Goal: Task Accomplishment & Management: Complete application form

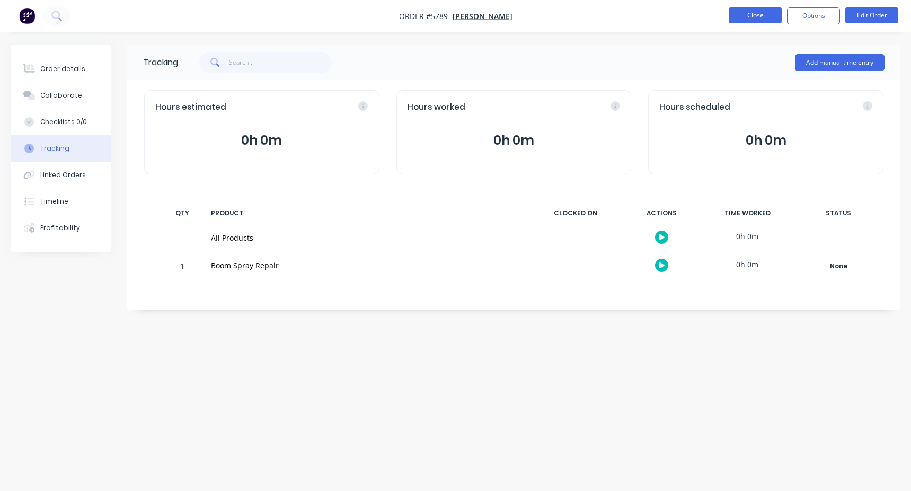
click at [750, 20] on button "Close" at bounding box center [755, 15] width 53 height 16
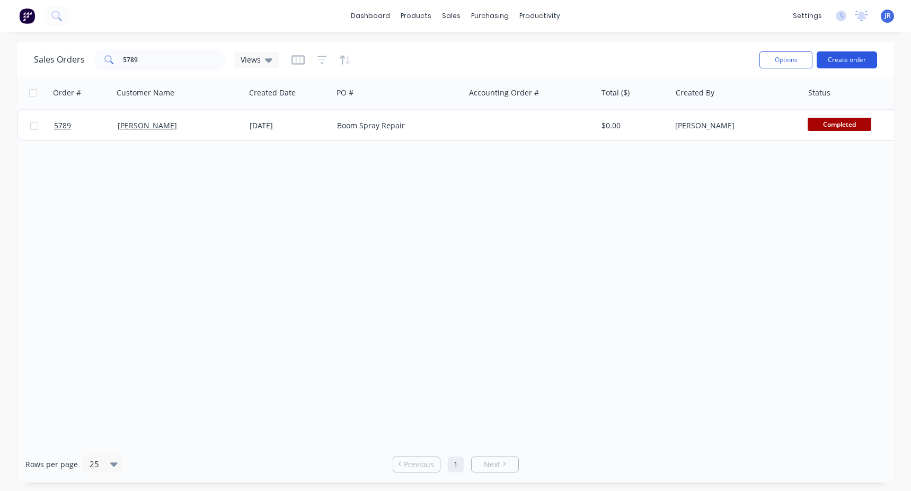
click at [861, 57] on button "Create order" at bounding box center [847, 59] width 60 height 17
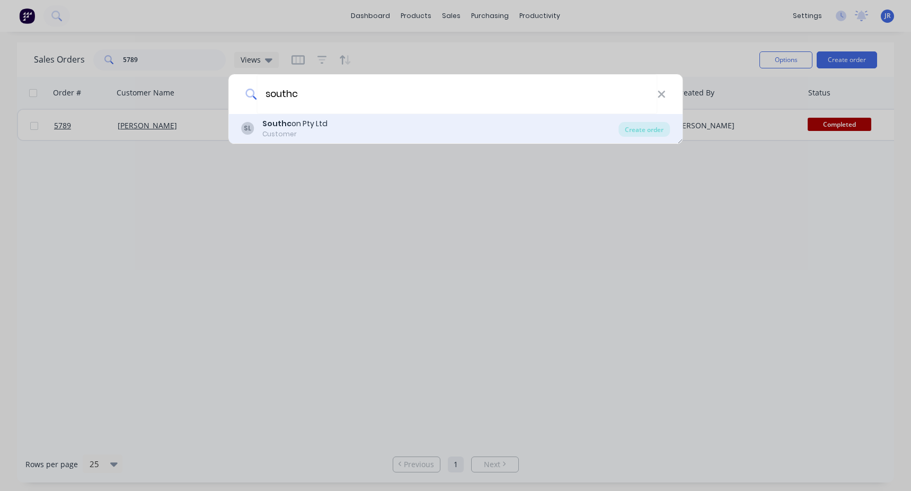
type input "southc"
click at [358, 129] on div "SL Southc on Pty Ltd Customer" at bounding box center [430, 128] width 378 height 21
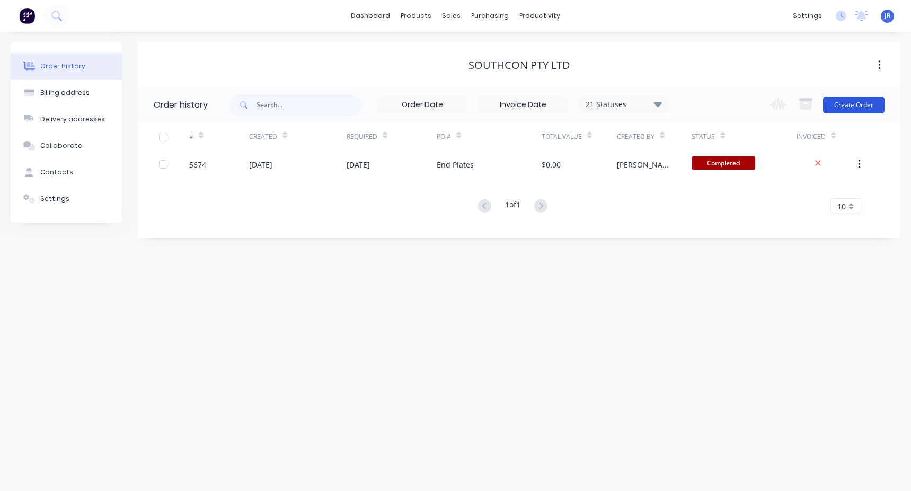
click at [864, 99] on button "Create Order" at bounding box center [853, 104] width 61 height 17
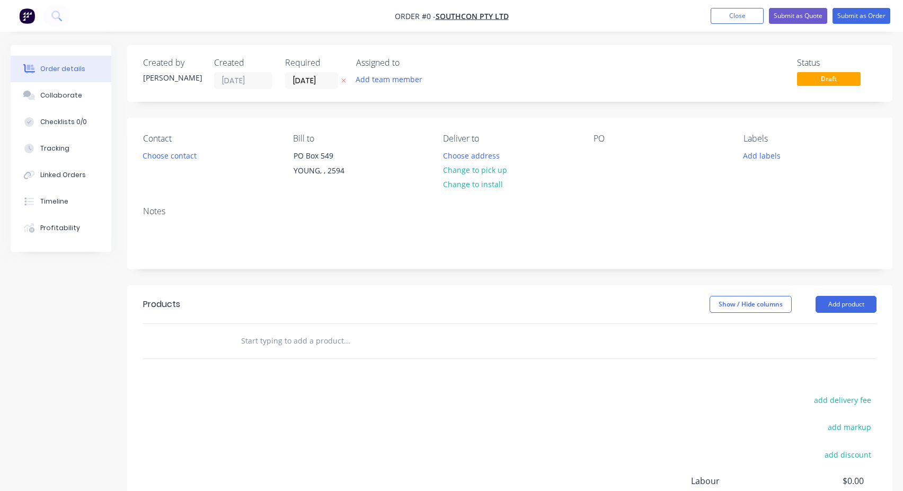
click at [297, 337] on input "text" at bounding box center [347, 340] width 212 height 21
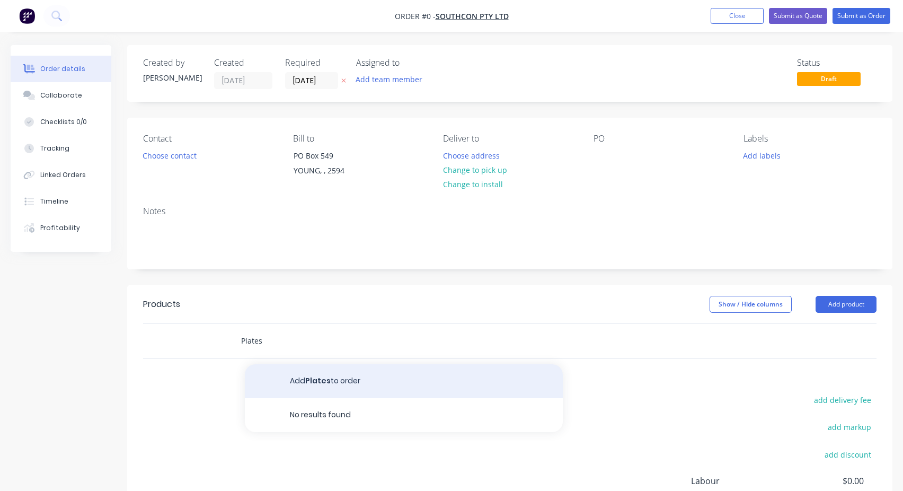
type input "Plates"
click at [305, 365] on button "Add Plates to order" at bounding box center [404, 381] width 318 height 34
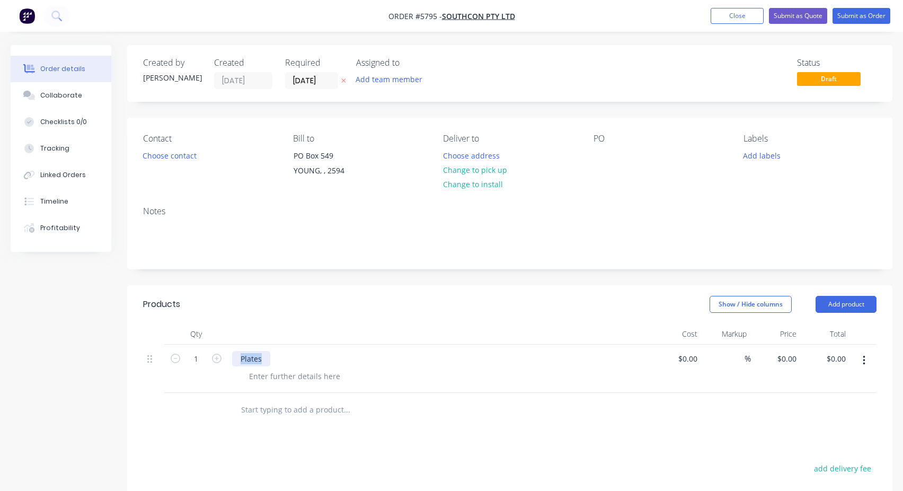
click at [289, 349] on div "Plates" at bounding box center [440, 369] width 424 height 48
copy div "Plates"
click at [594, 152] on div at bounding box center [602, 155] width 17 height 15
paste div
click at [654, 133] on div "Contact Choose contact [PERSON_NAME] to [STREET_ADDRESS] Deliver to Choose addr…" at bounding box center [509, 158] width 765 height 80
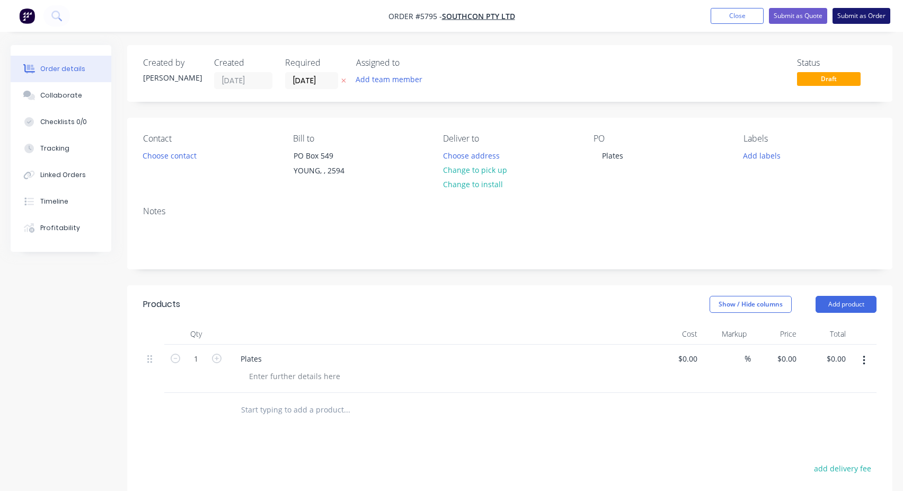
click at [855, 15] on button "Submit as Order" at bounding box center [862, 16] width 58 height 16
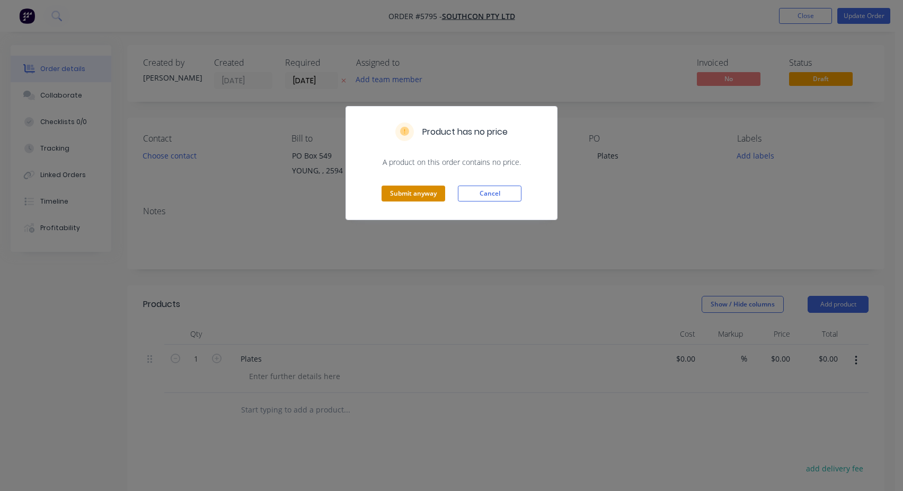
click at [433, 196] on button "Submit anyway" at bounding box center [414, 194] width 64 height 16
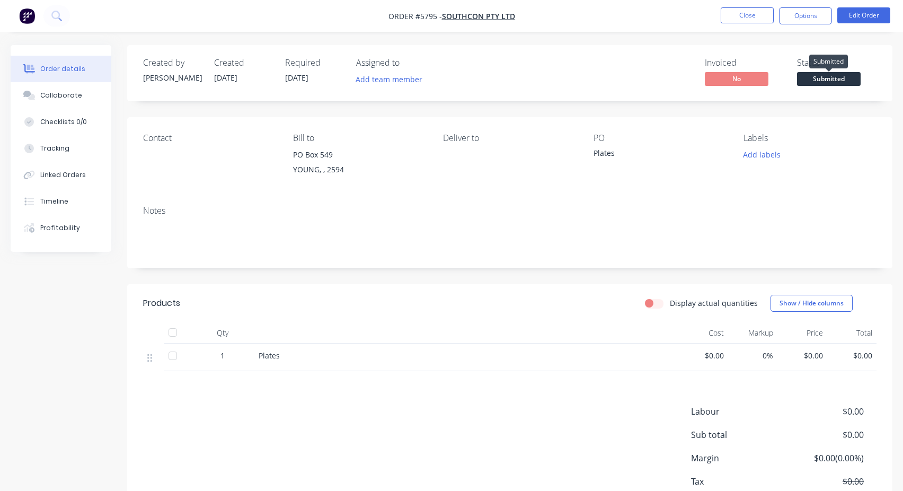
click at [830, 84] on span "Submitted" at bounding box center [829, 78] width 64 height 13
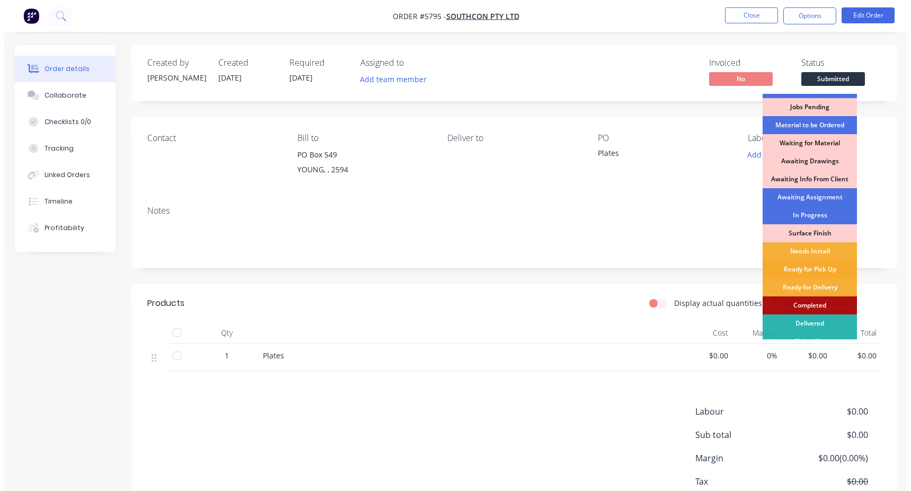
scroll to position [25, 0]
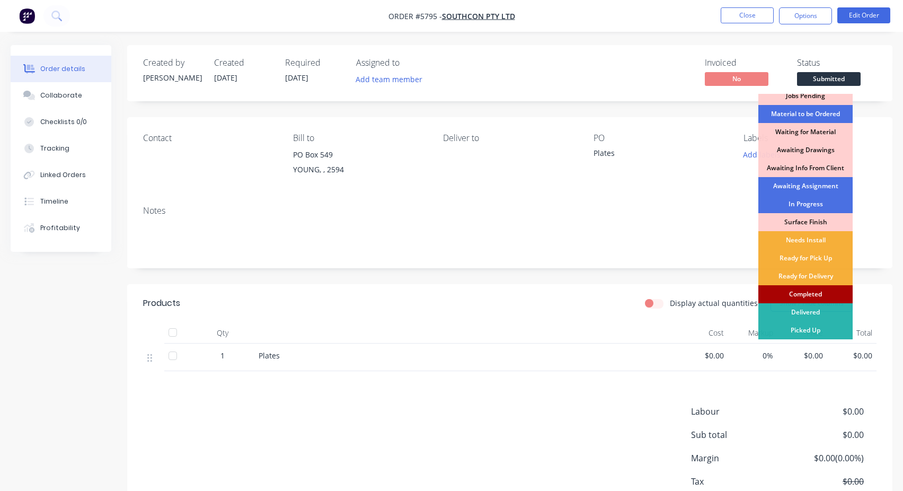
click at [814, 294] on div "Completed" at bounding box center [805, 294] width 94 height 18
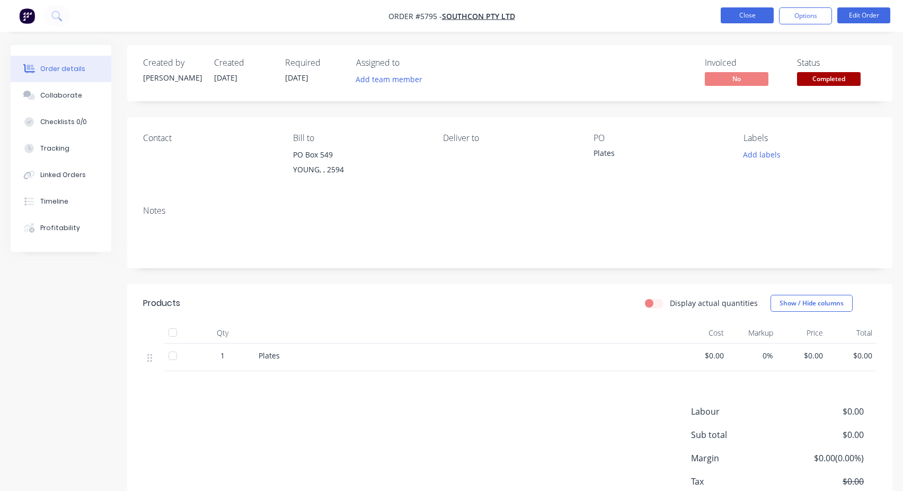
click at [755, 14] on button "Close" at bounding box center [747, 15] width 53 height 16
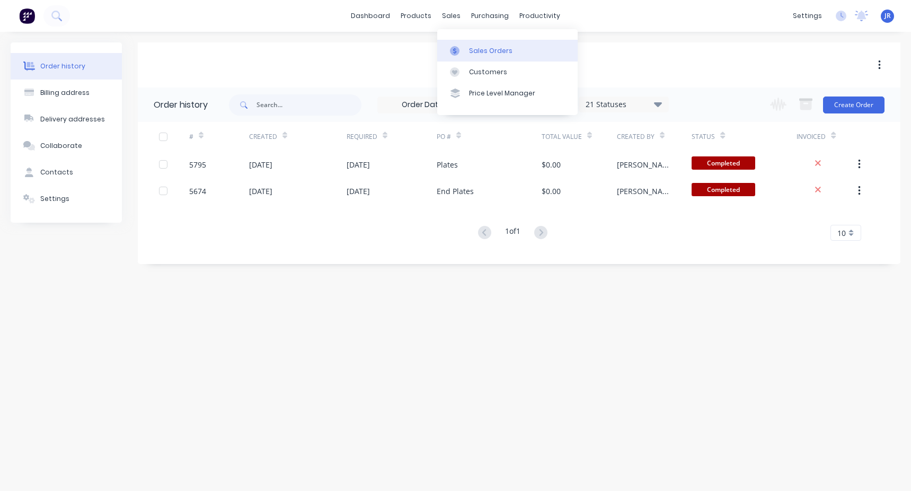
click at [493, 52] on div "Sales Orders" at bounding box center [490, 51] width 43 height 10
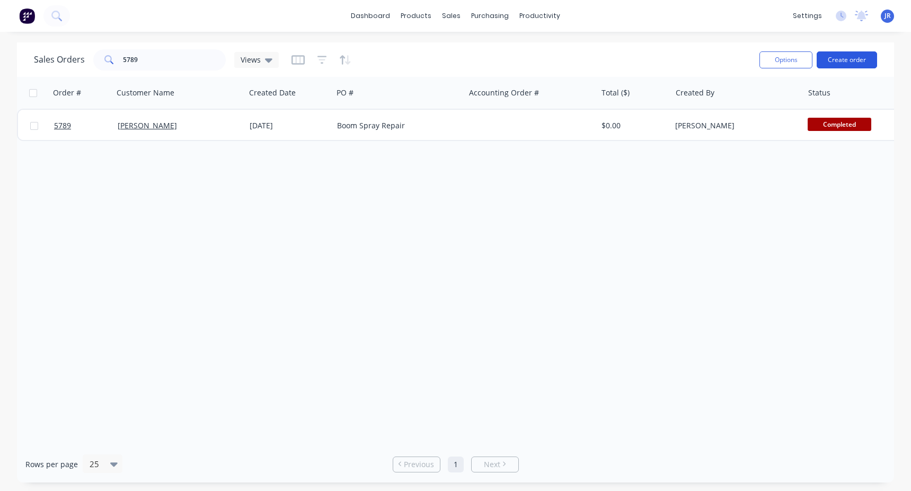
click at [834, 54] on button "Create order" at bounding box center [847, 59] width 60 height 17
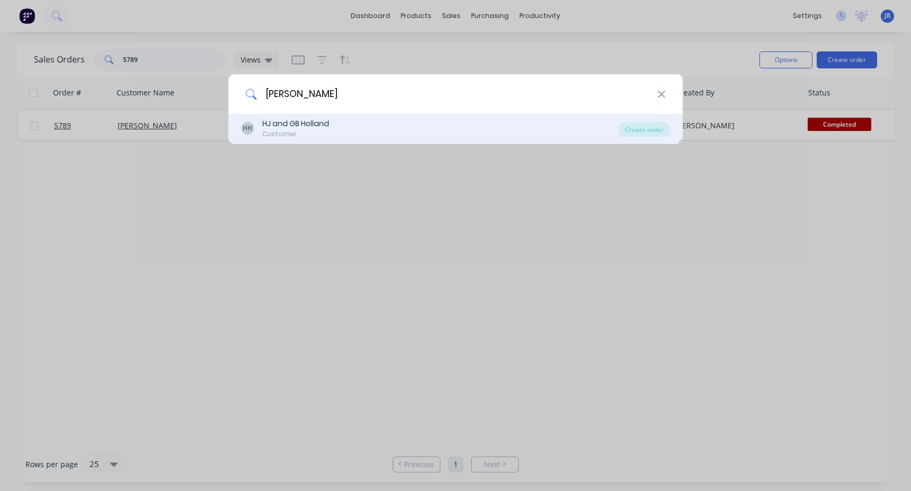
type input "[PERSON_NAME]"
click at [286, 136] on div "Customer" at bounding box center [295, 134] width 67 height 10
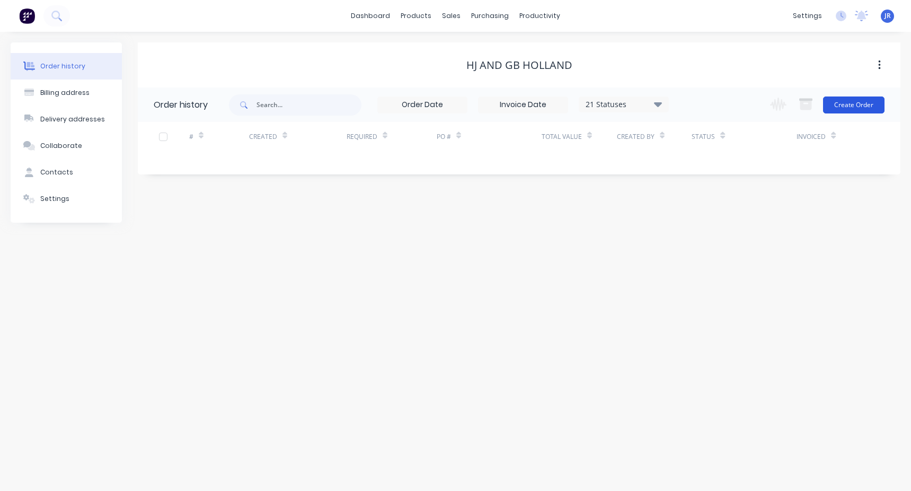
click at [842, 102] on button "Create Order" at bounding box center [853, 104] width 61 height 17
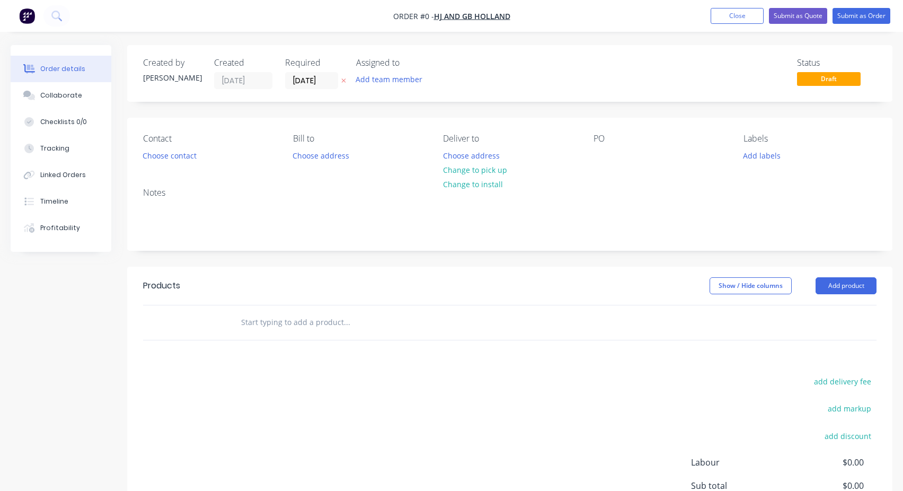
click at [309, 314] on input "text" at bounding box center [347, 322] width 212 height 21
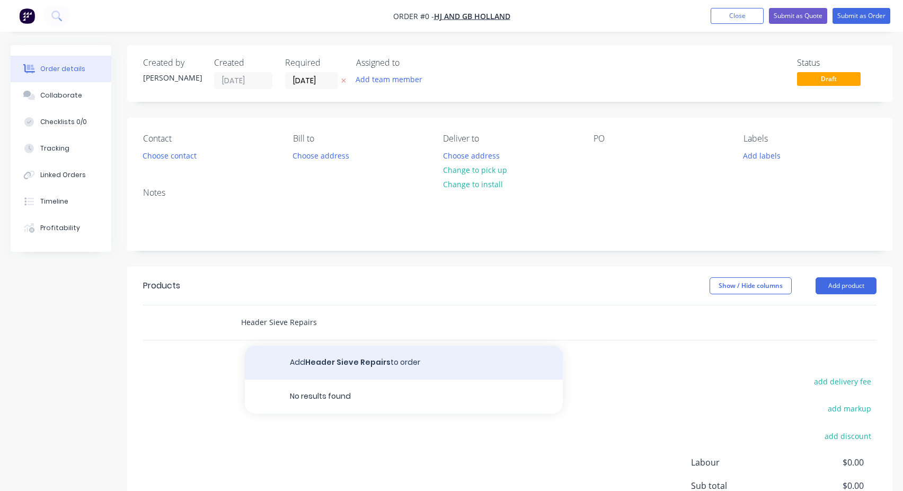
type input "Header Sieve Repairs"
click at [297, 364] on button "Add Header Sieve Repairs to order" at bounding box center [404, 363] width 318 height 34
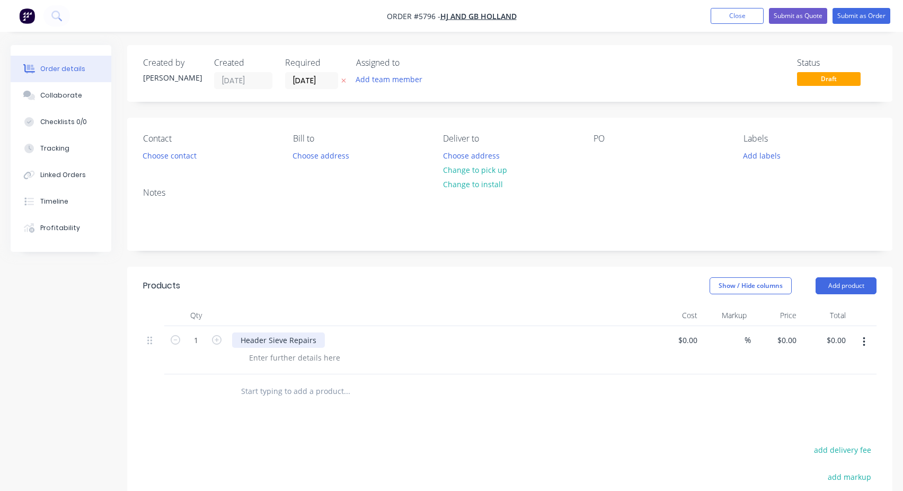
click at [263, 340] on div "Header Sieve Repairs" at bounding box center [278, 339] width 93 height 15
copy div "Header Sieve Repairs"
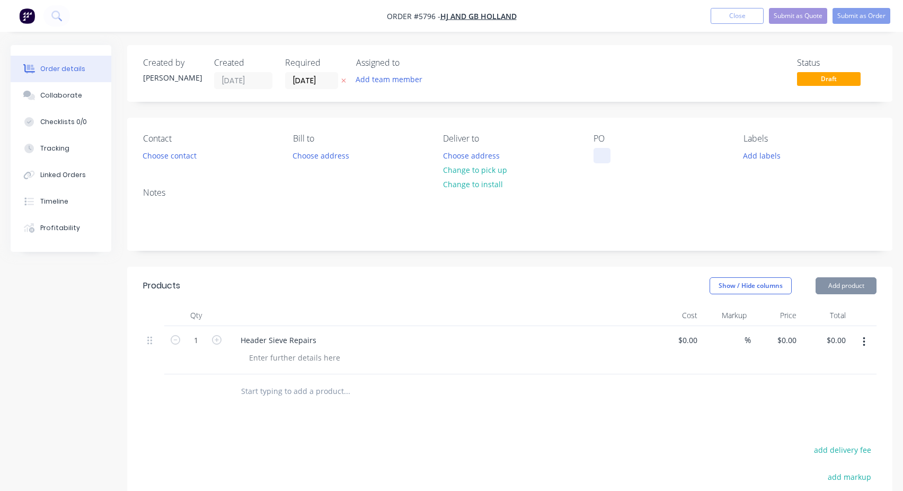
click at [599, 152] on div at bounding box center [602, 155] width 17 height 15
paste div
click at [681, 123] on div "Contact Choose contact [PERSON_NAME] to Choose address Deliver to Choose addres…" at bounding box center [509, 148] width 765 height 61
click at [857, 17] on button "Submit as Order" at bounding box center [862, 16] width 58 height 16
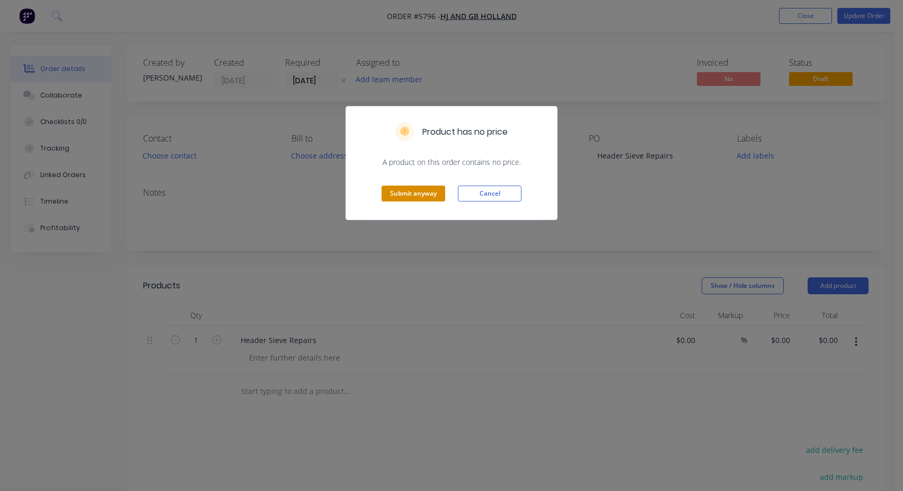
click at [442, 197] on button "Submit anyway" at bounding box center [414, 194] width 64 height 16
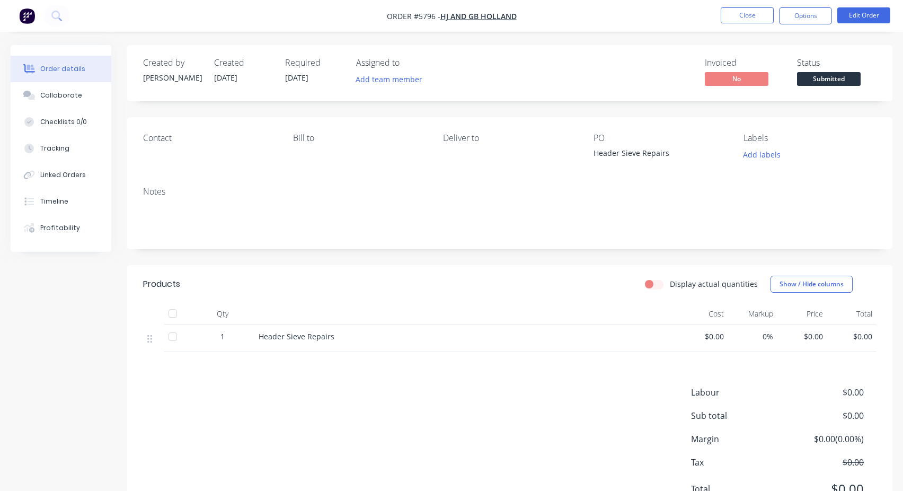
click at [841, 82] on span "Submitted" at bounding box center [829, 78] width 64 height 13
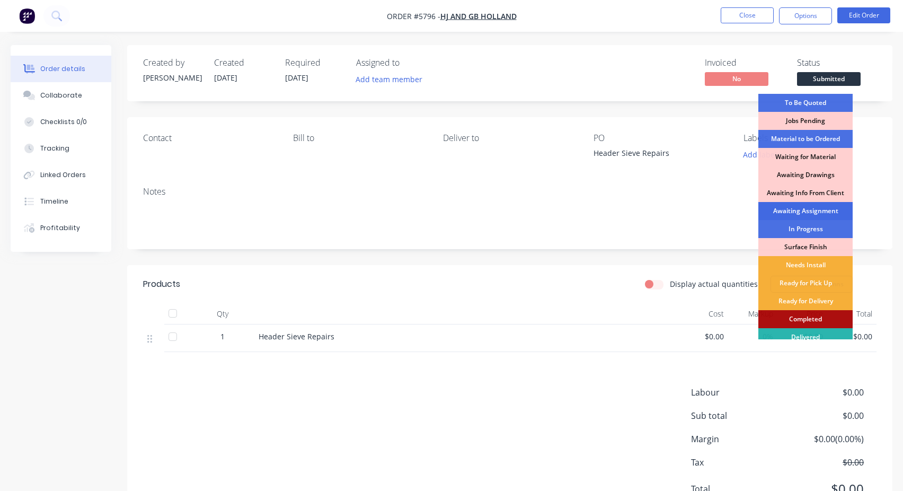
click at [810, 216] on div "Awaiting Assignment" at bounding box center [805, 211] width 94 height 18
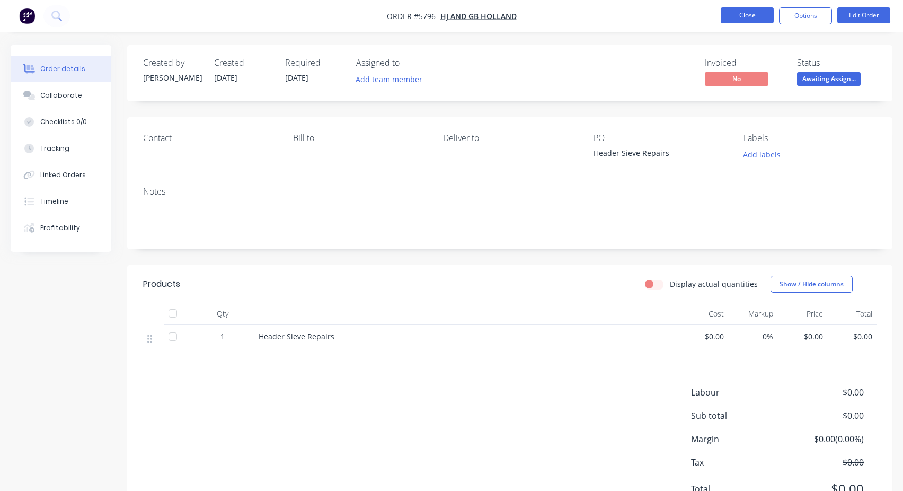
click at [762, 22] on button "Close" at bounding box center [747, 15] width 53 height 16
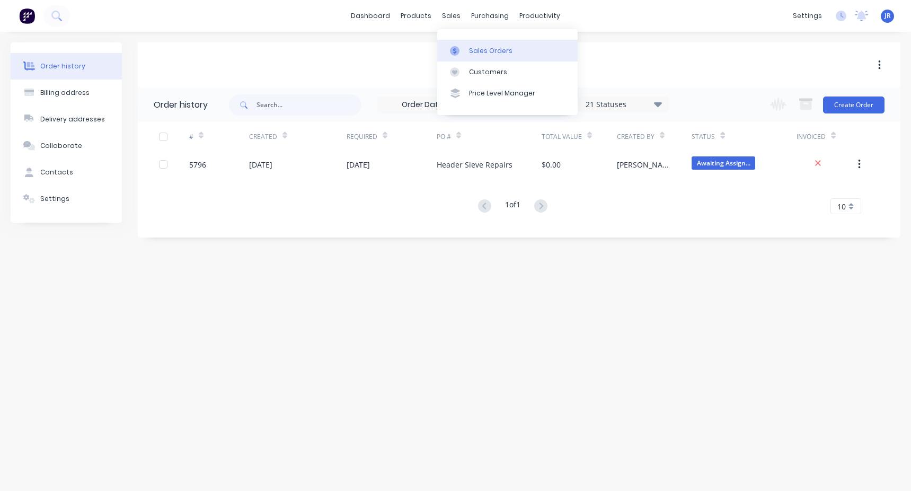
click at [484, 54] on div "Sales Orders" at bounding box center [490, 51] width 43 height 10
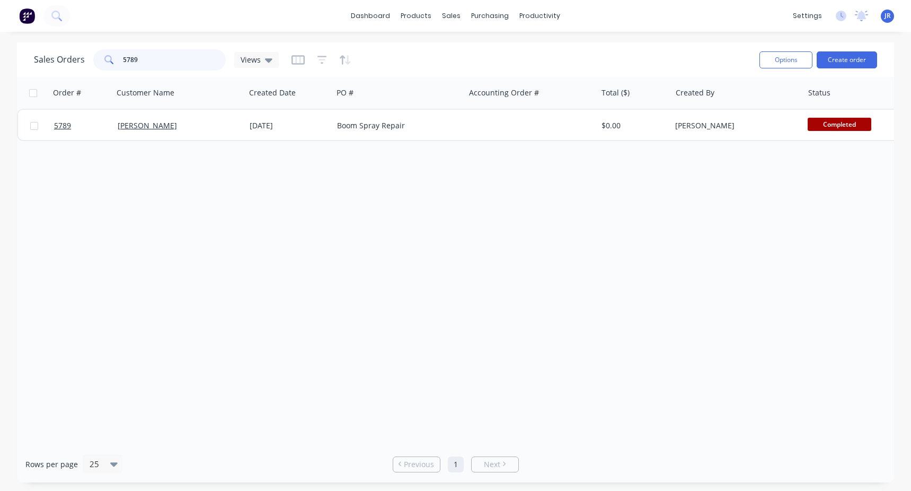
drag, startPoint x: 147, startPoint y: 63, endPoint x: -161, endPoint y: 92, distance: 309.3
click at [0, 92] on html "dashboard products sales purchasing productivity dashboard products Product Cat…" at bounding box center [455, 245] width 911 height 491
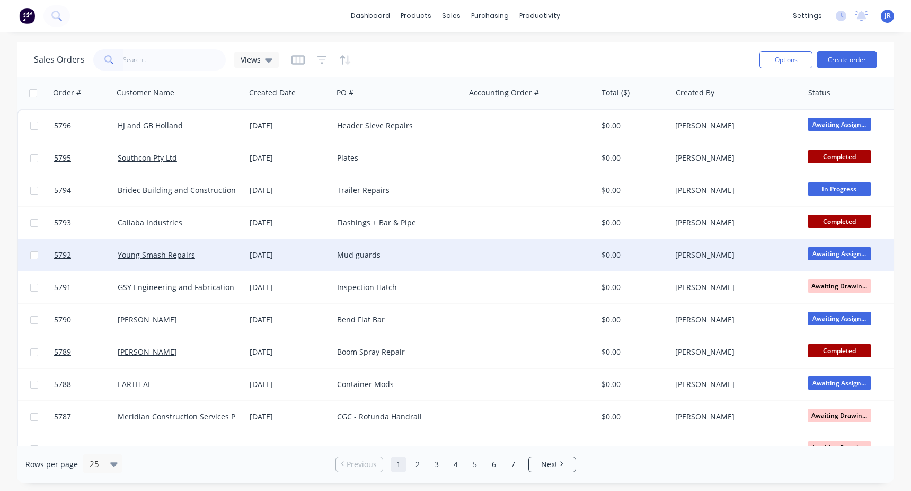
click at [846, 253] on span "Awaiting Assign..." at bounding box center [840, 253] width 64 height 13
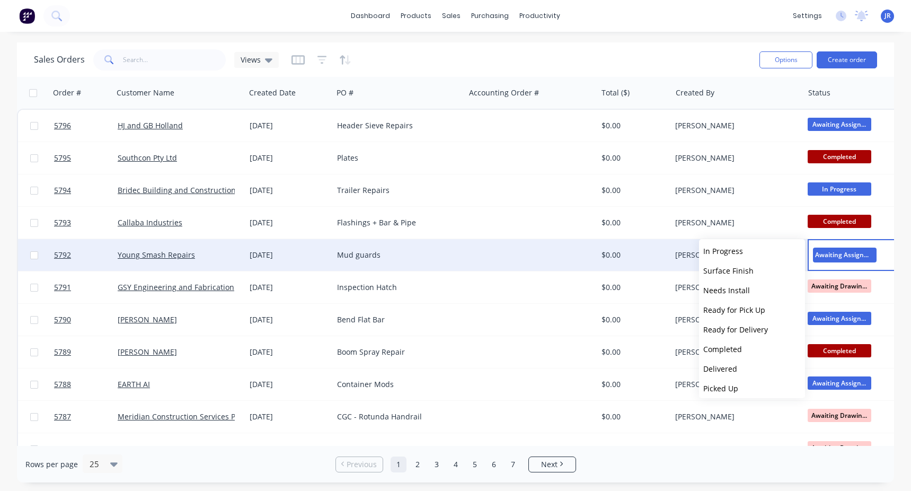
scroll to position [163, 0]
click at [748, 248] on button "In Progress" at bounding box center [752, 247] width 106 height 20
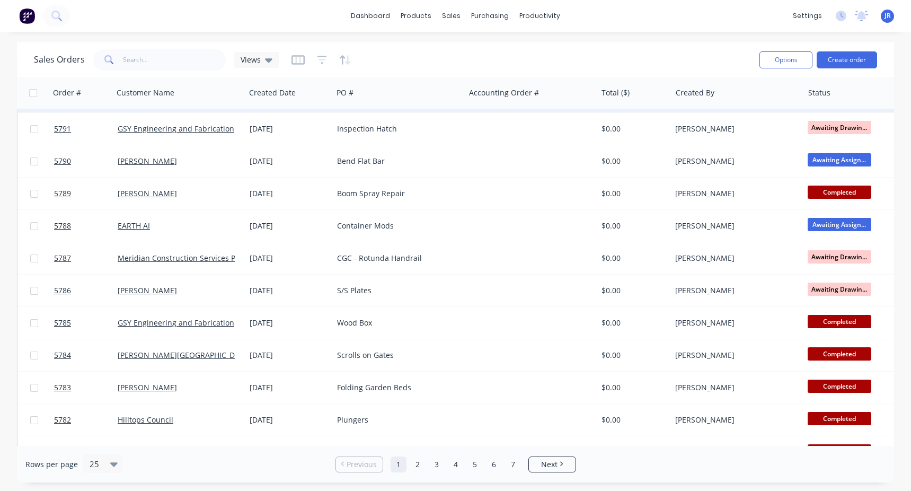
scroll to position [0, 0]
